Goal: Task Accomplishment & Management: Manage account settings

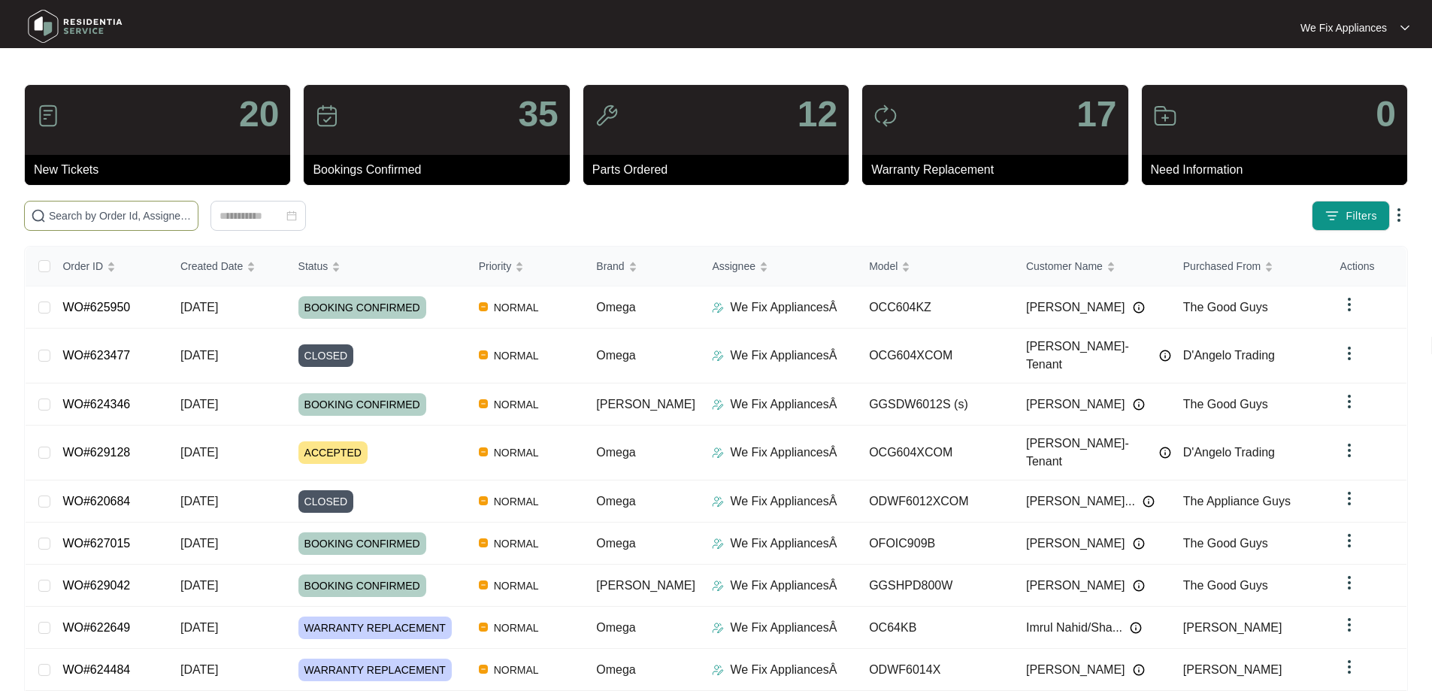
paste input "629005"
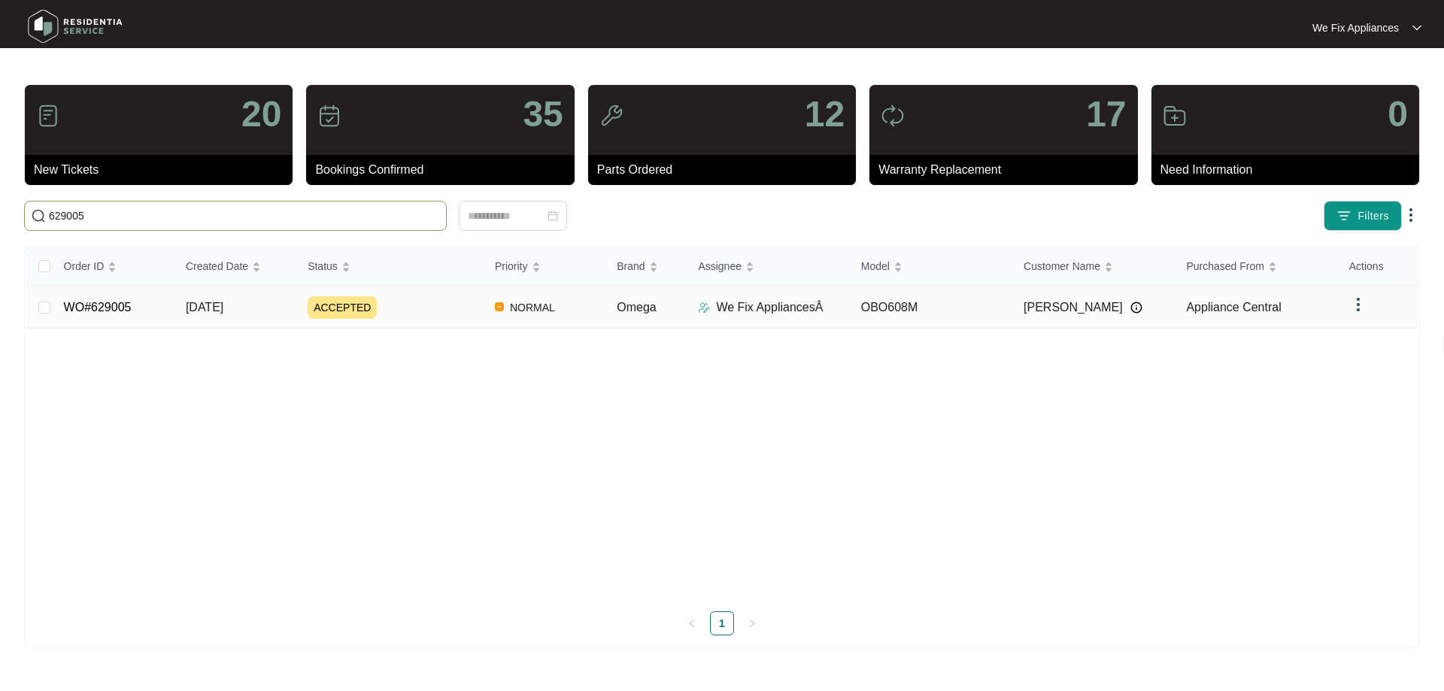
type input "629005"
click at [112, 302] on link "WO#629005" at bounding box center [98, 307] width 68 height 13
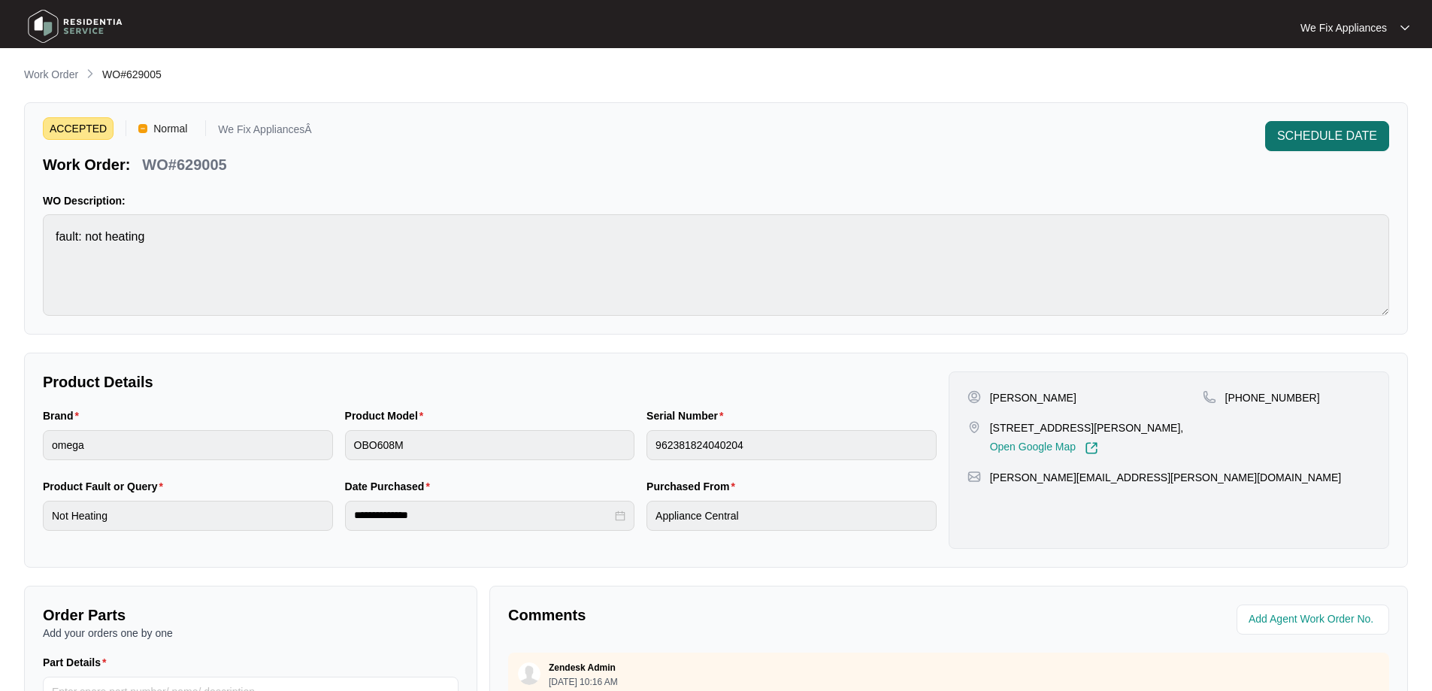
click at [1341, 126] on button "SCHEDULE DATE" at bounding box center [1327, 136] width 124 height 30
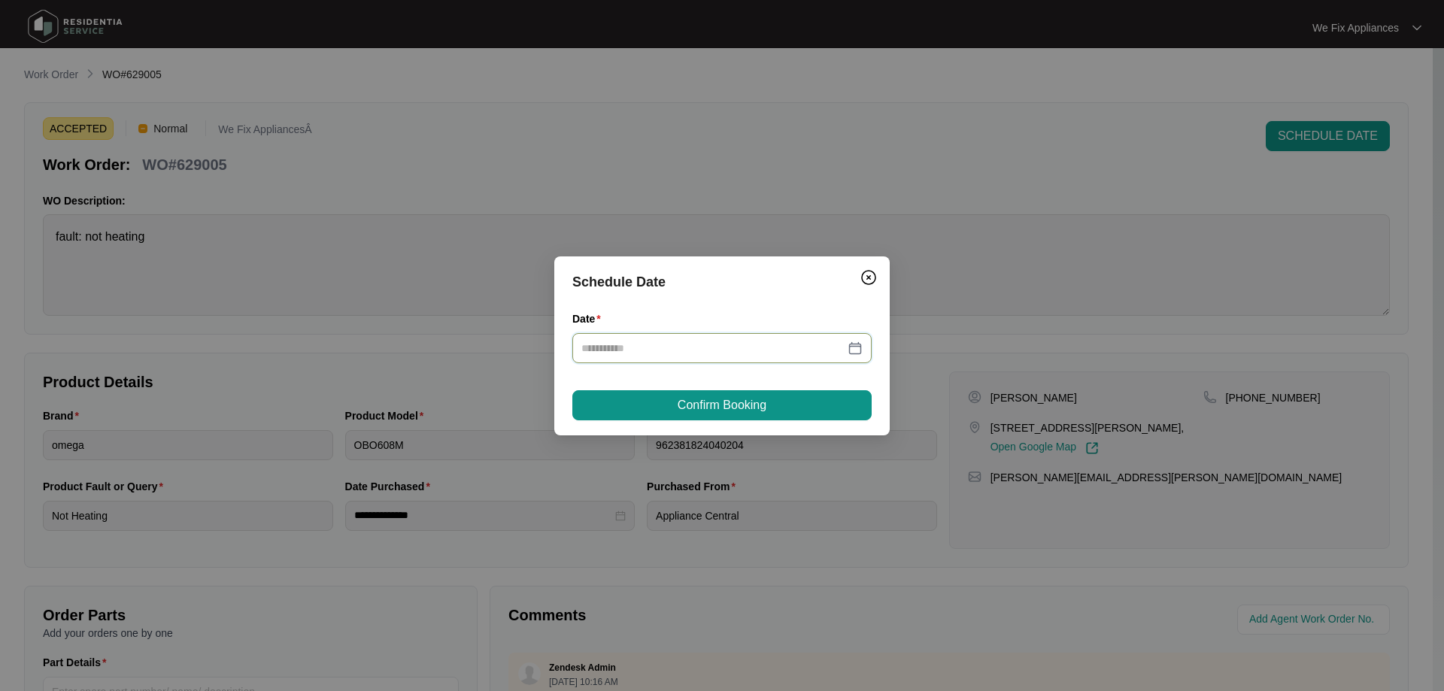
click at [657, 347] on input "Date" at bounding box center [712, 348] width 263 height 17
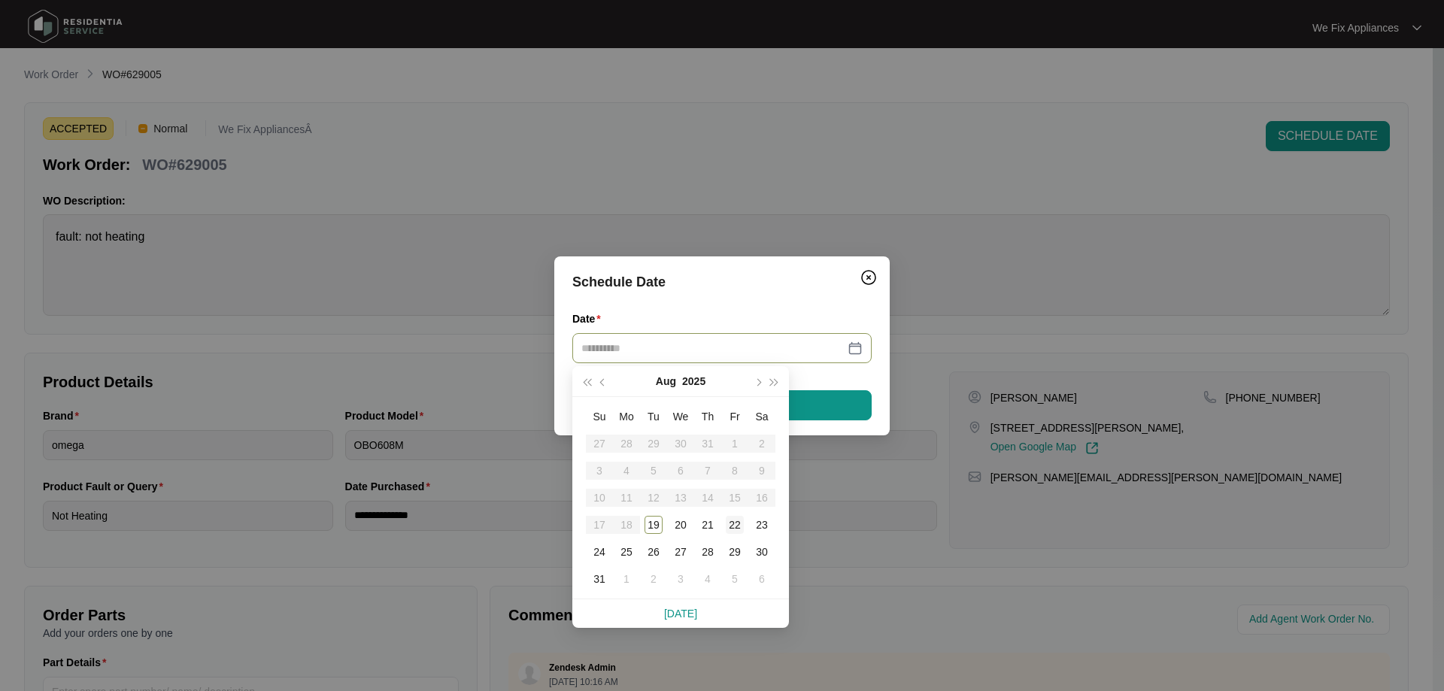
type input "**********"
drag, startPoint x: 747, startPoint y: 516, endPoint x: 738, endPoint y: 521, distance: 11.1
click at [738, 521] on td "22" at bounding box center [734, 524] width 27 height 27
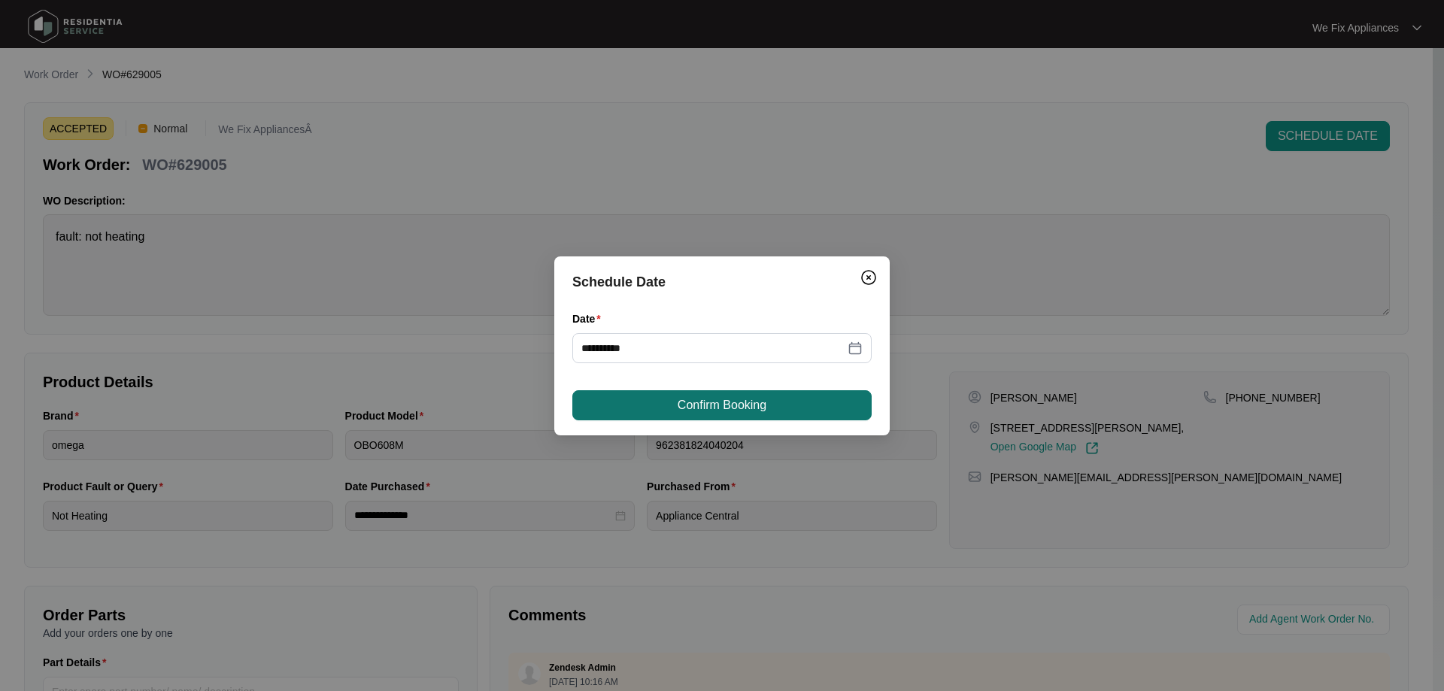
click at [771, 404] on button "Confirm Booking" at bounding box center [721, 405] width 299 height 30
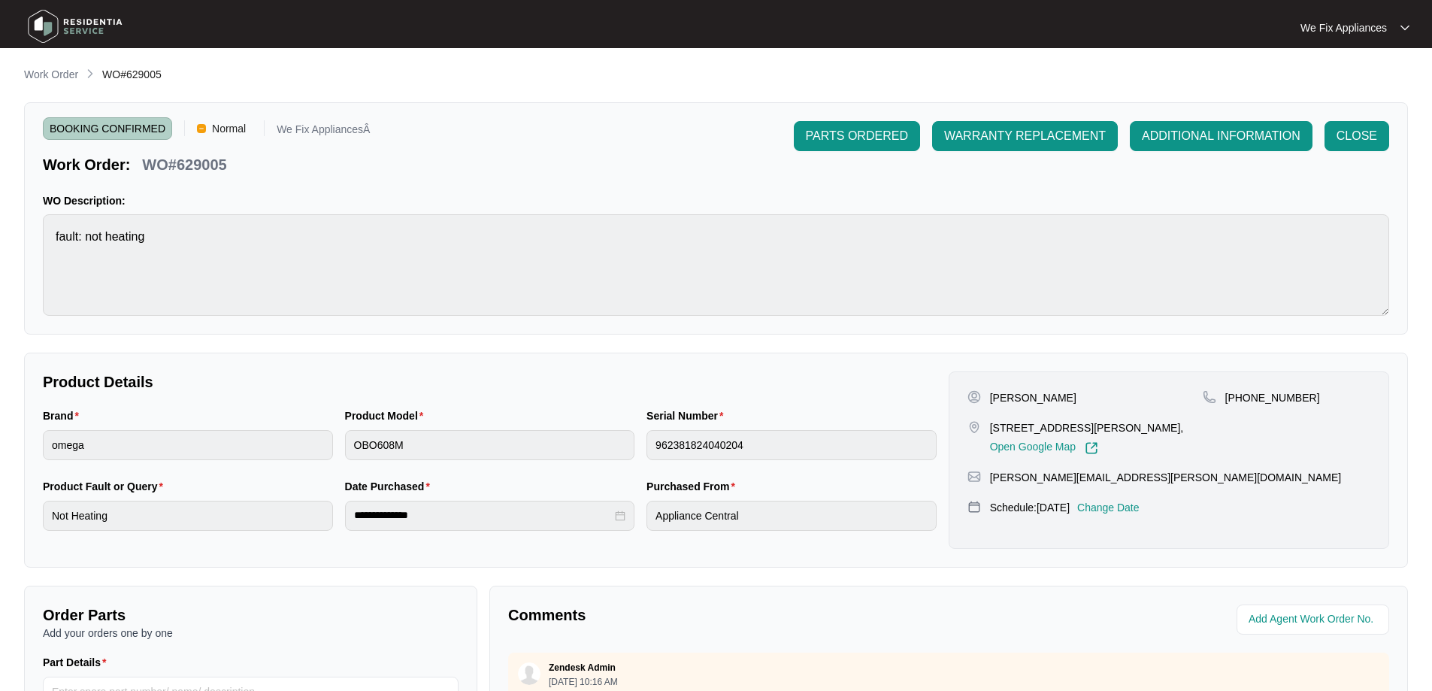
click at [88, 34] on img at bounding box center [75, 26] width 105 height 45
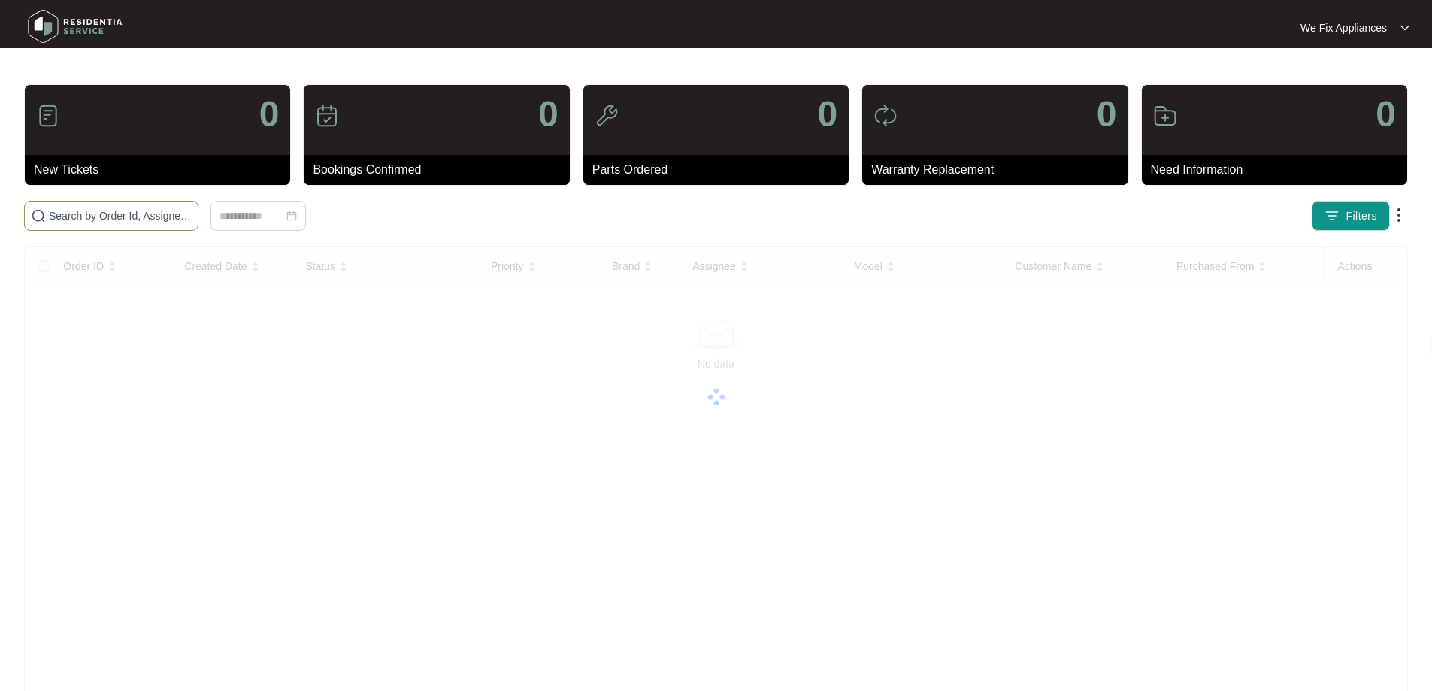
paste input "629128"
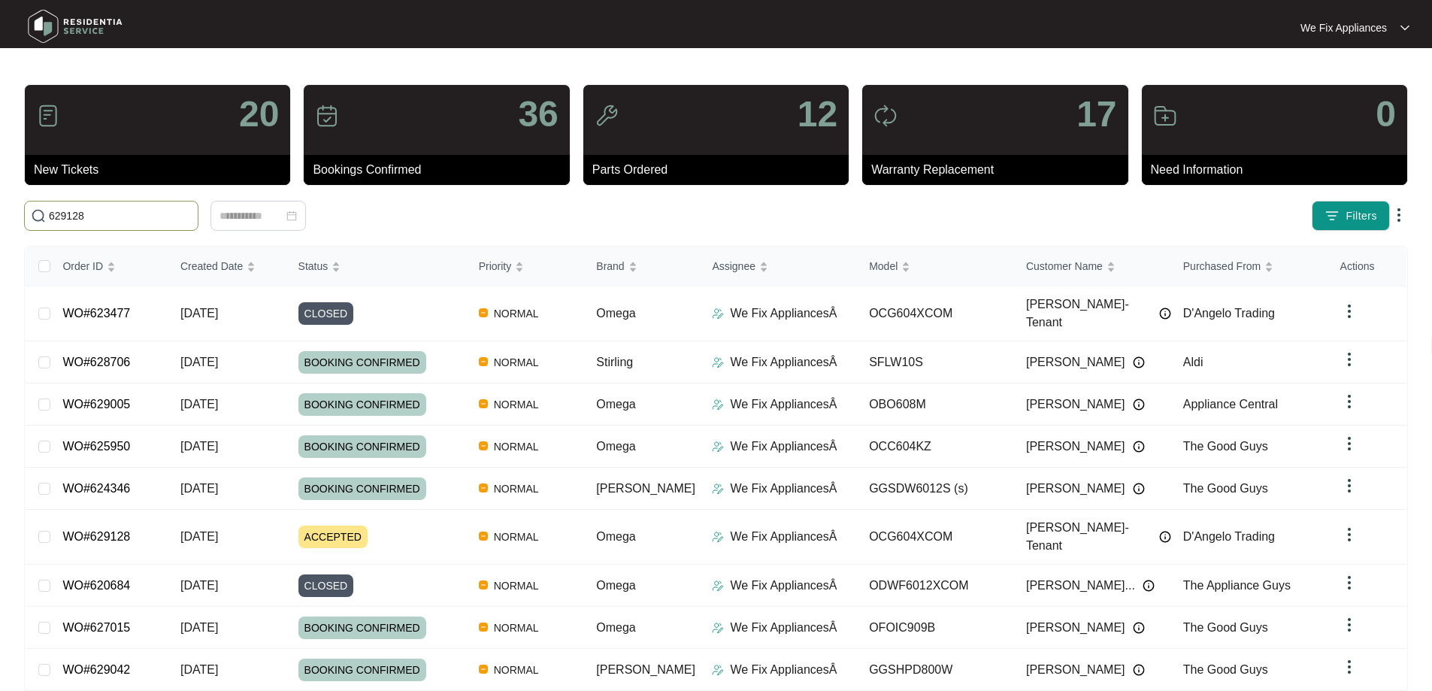
click at [86, 222] on input "629128" at bounding box center [120, 216] width 143 height 17
type input "629128"
drag, startPoint x: 109, startPoint y: 220, endPoint x: 81, endPoint y: 221, distance: 27.9
click at [2, 218] on main "20 New Tickets 36 Bookings Confirmed 12 Parts Ordered 17 Warranty Replacement 0…" at bounding box center [716, 403] width 1432 height 806
paste input "629128"
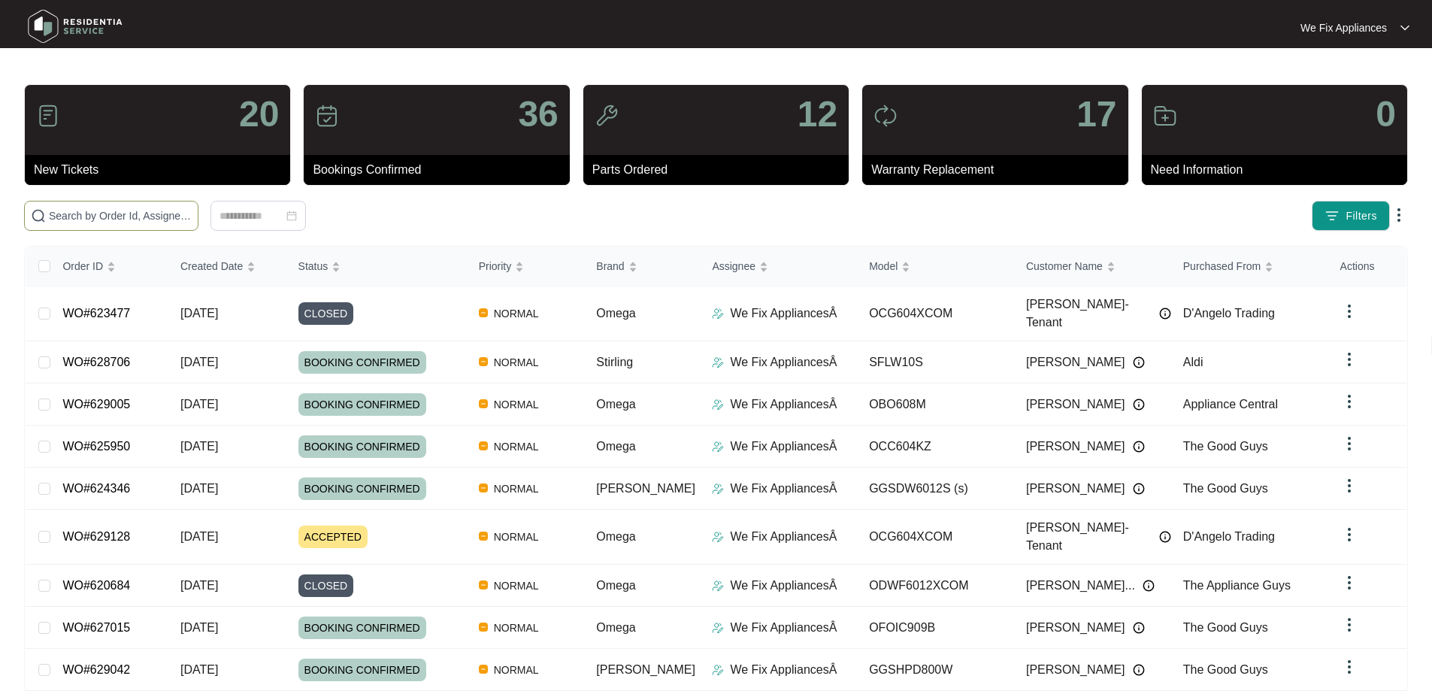
type input "629128"
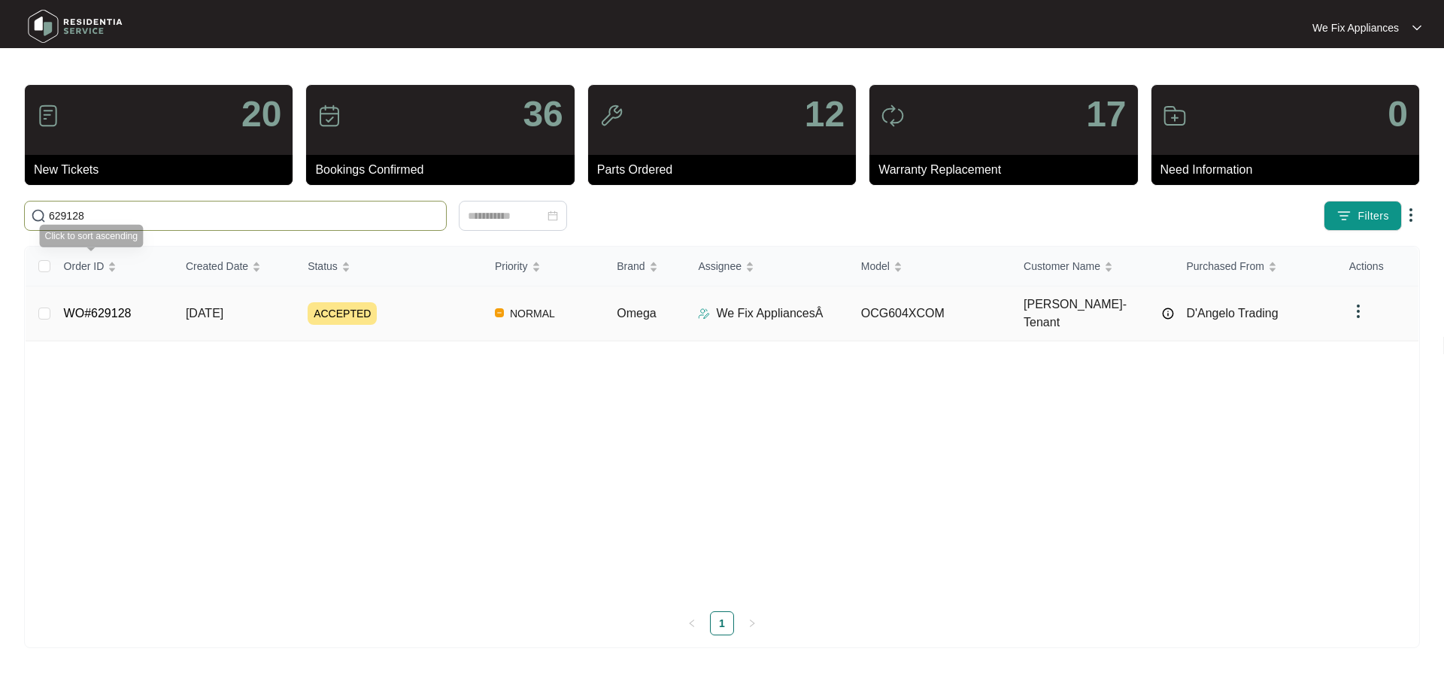
click at [101, 307] on link "WO#629128" at bounding box center [98, 313] width 68 height 13
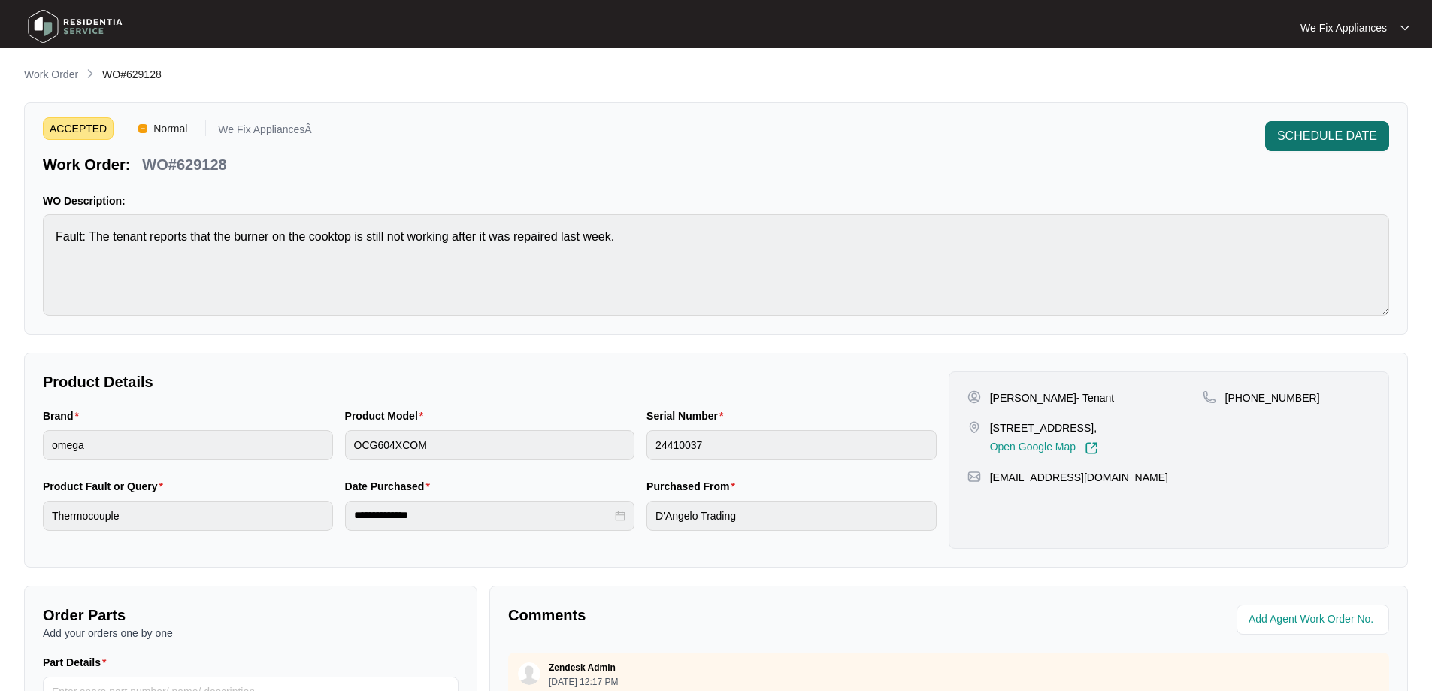
click at [1309, 126] on button "SCHEDULE DATE" at bounding box center [1327, 136] width 124 height 30
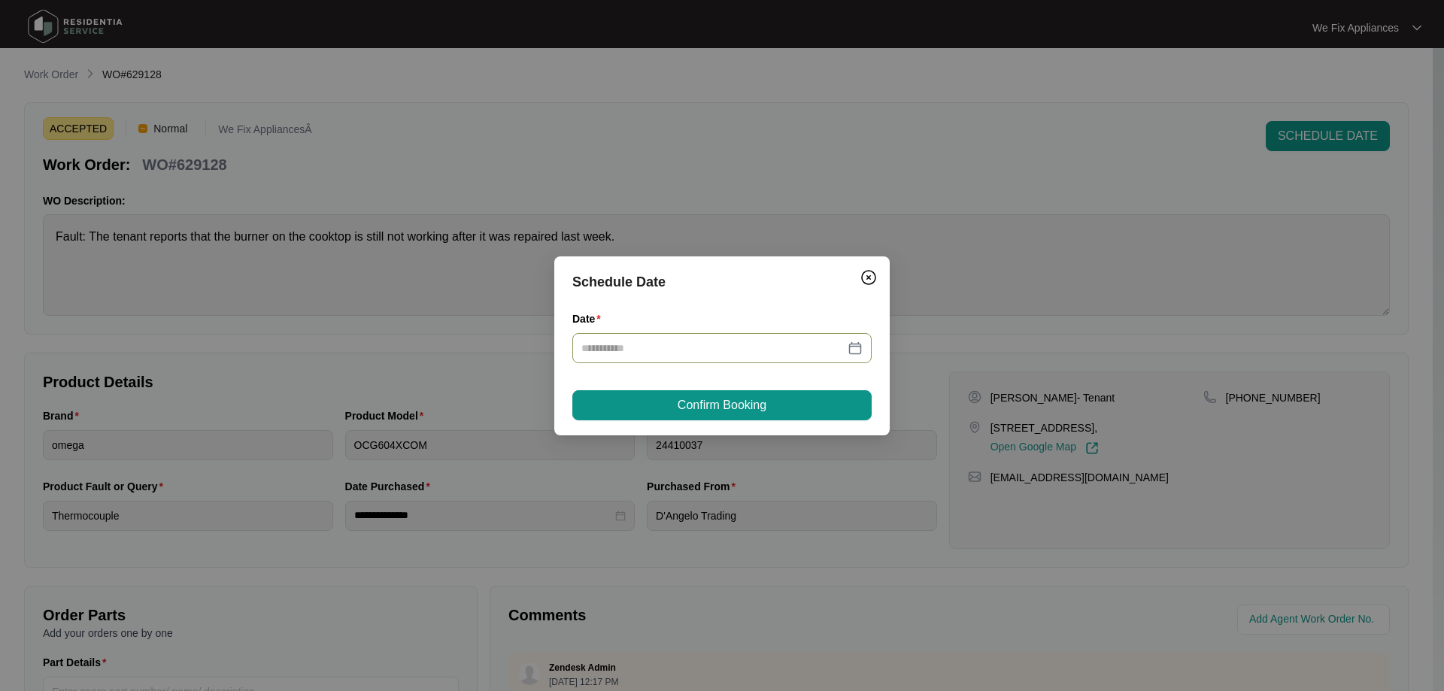
click at [667, 346] on input "Date" at bounding box center [712, 348] width 263 height 17
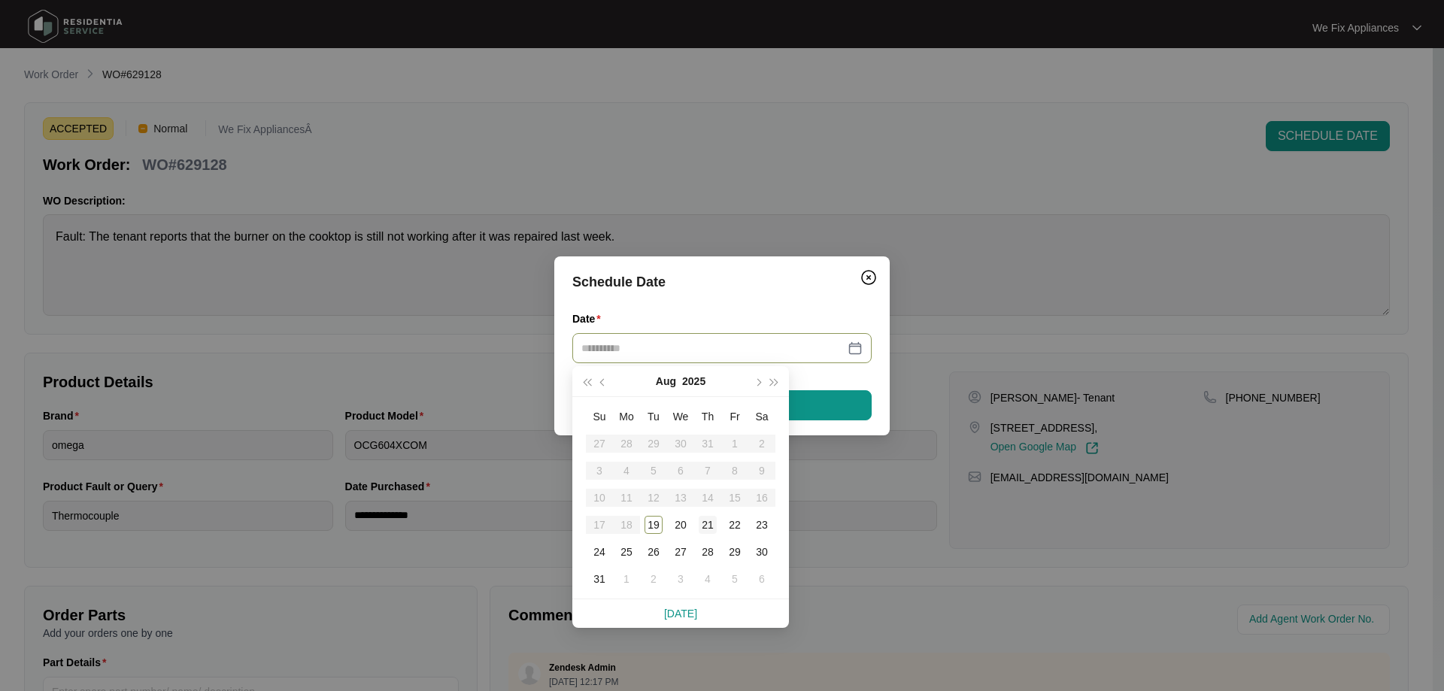
type input "**********"
click at [711, 523] on div "21" at bounding box center [707, 525] width 18 height 18
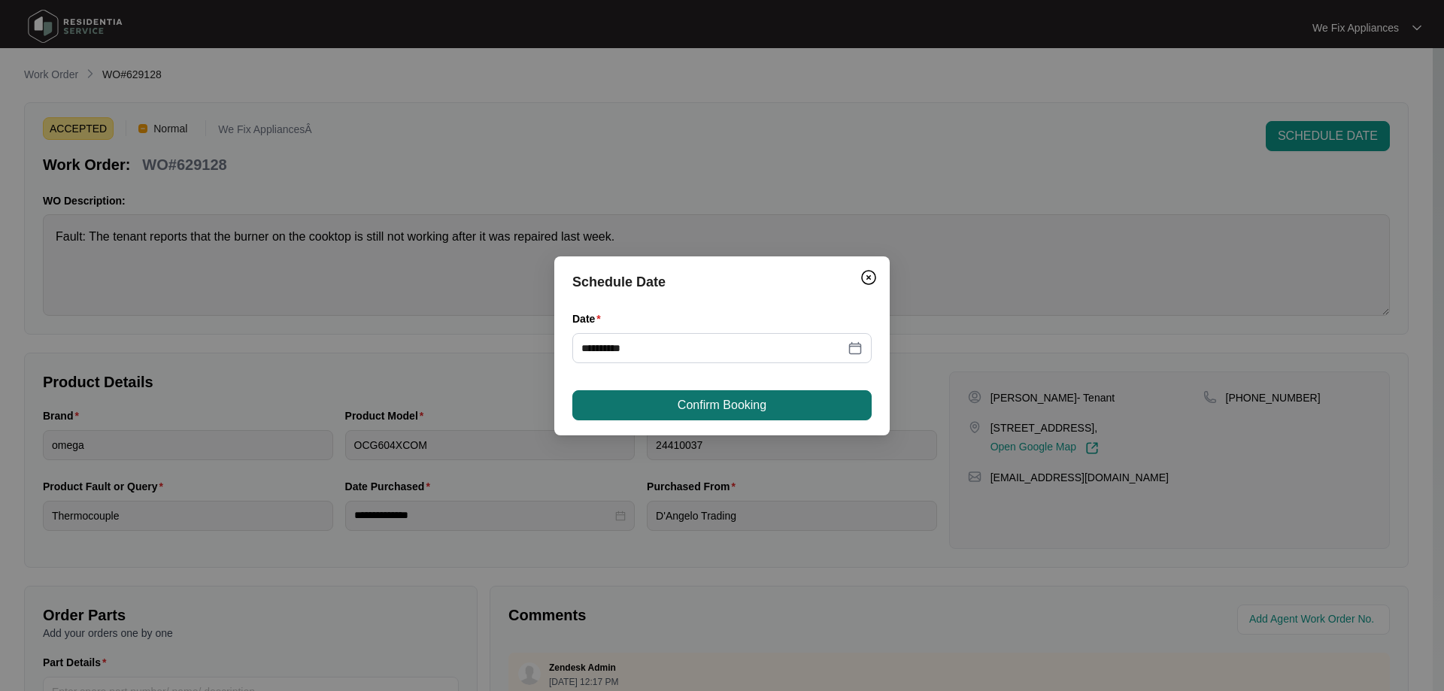
click at [771, 404] on button "Confirm Booking" at bounding box center [721, 405] width 299 height 30
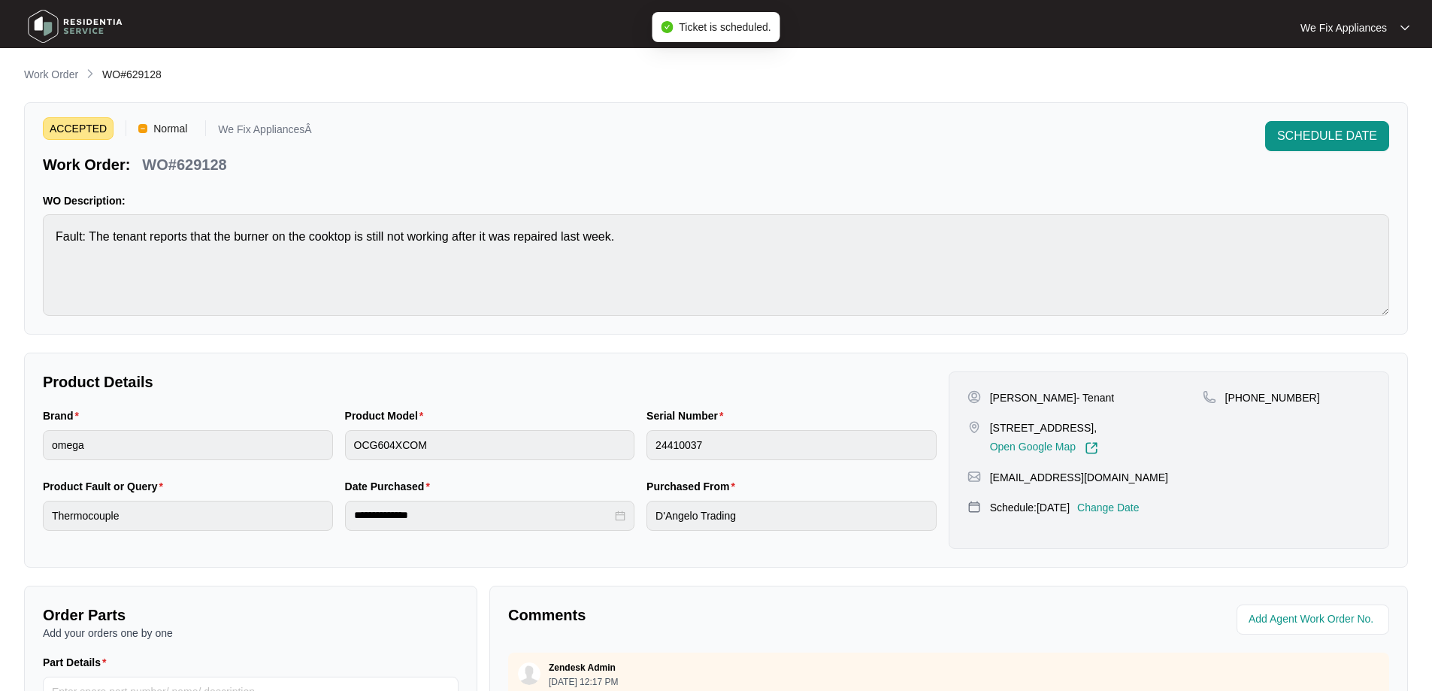
click at [91, 26] on img at bounding box center [75, 26] width 105 height 45
